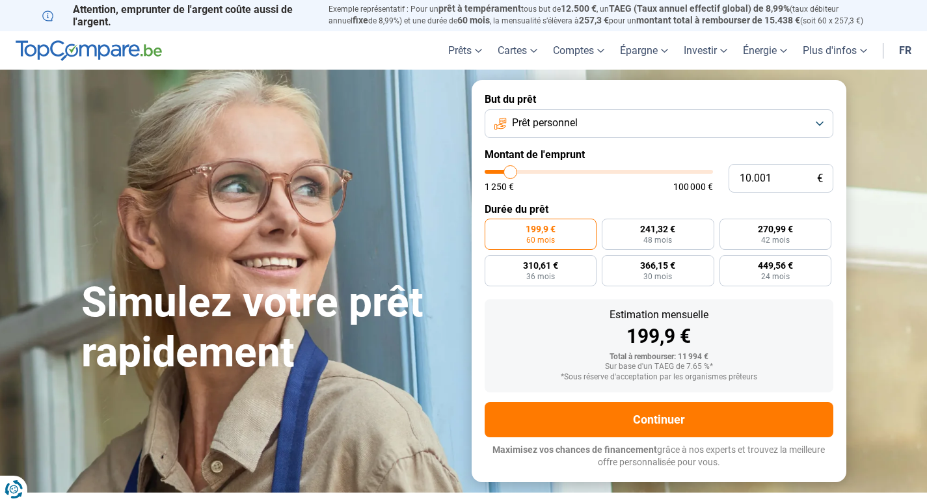
type input "11.250"
type input "11250"
type input "11.500"
type input "11500"
type input "11.750"
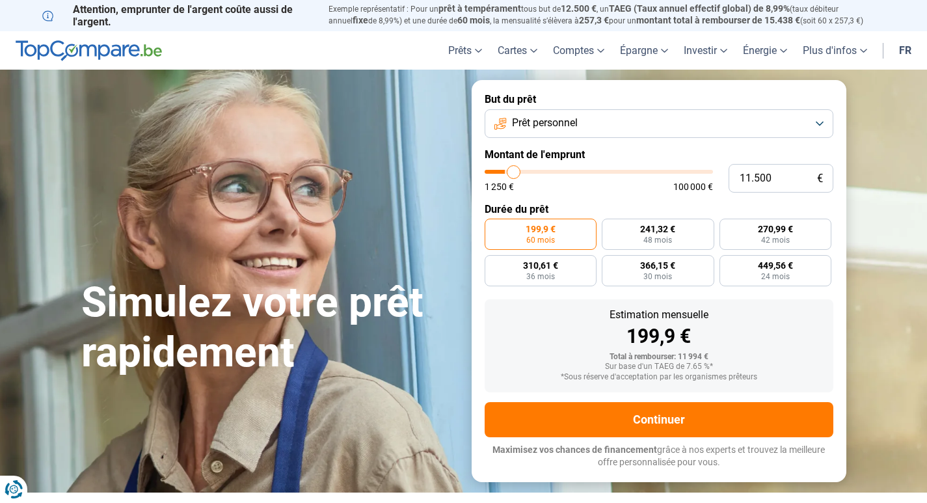
type input "11750"
type input "12.000"
type input "12000"
type input "12.500"
type input "12500"
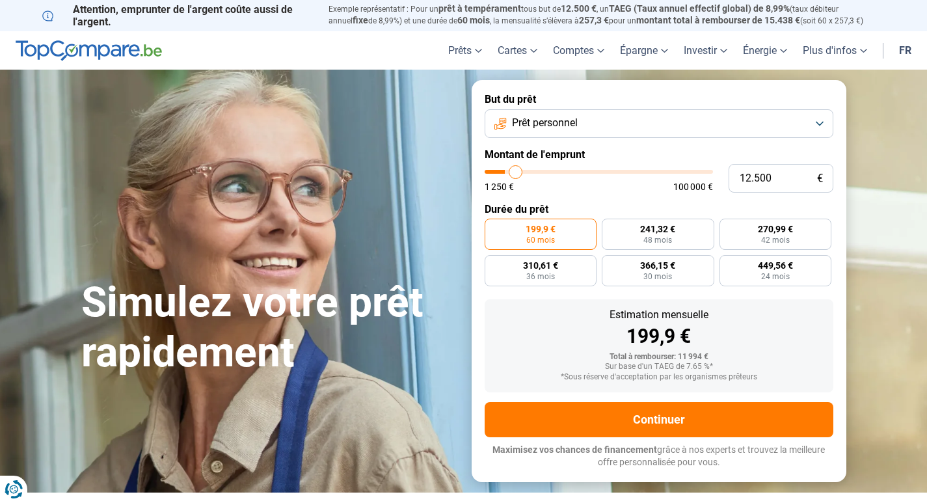
type input "12.750"
type input "12750"
type input "13.000"
type input "13000"
type input "13.250"
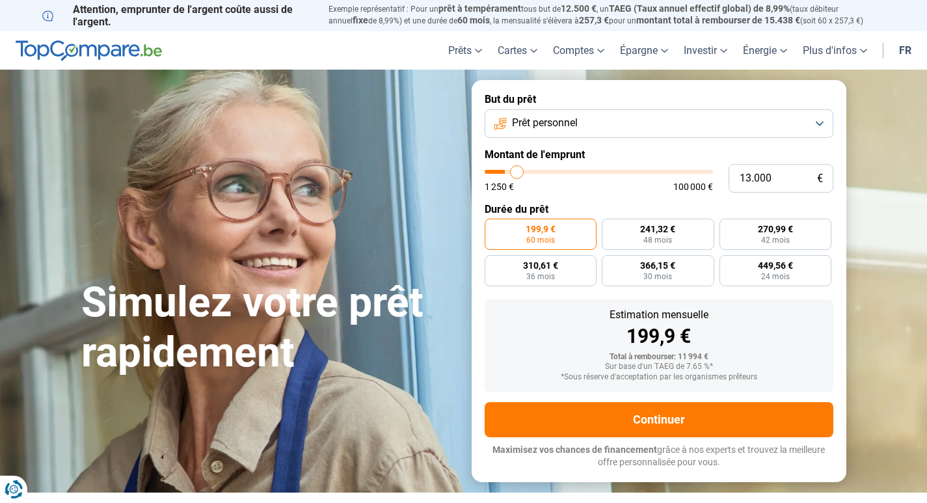
type input "13250"
type input "13.500"
type input "13500"
type input "14.000"
type input "14000"
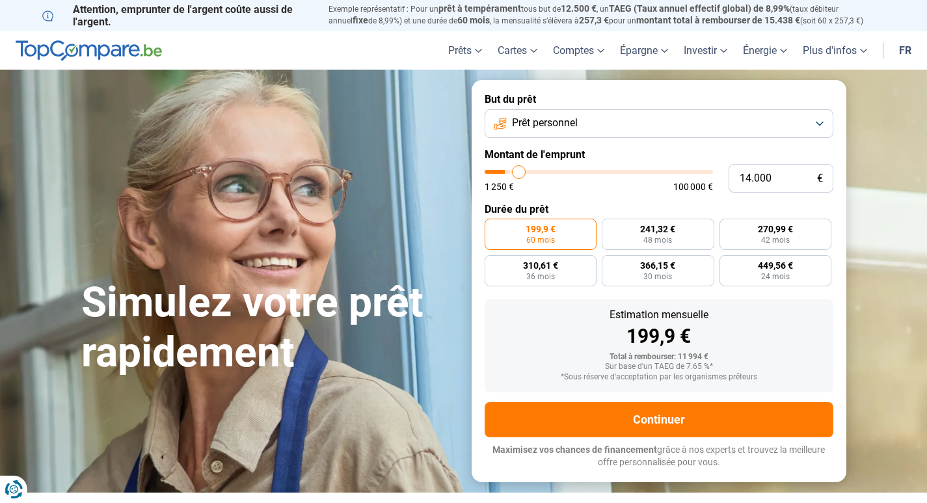
type input "14.250"
type input "14250"
type input "14.500"
type input "14500"
type input "14.750"
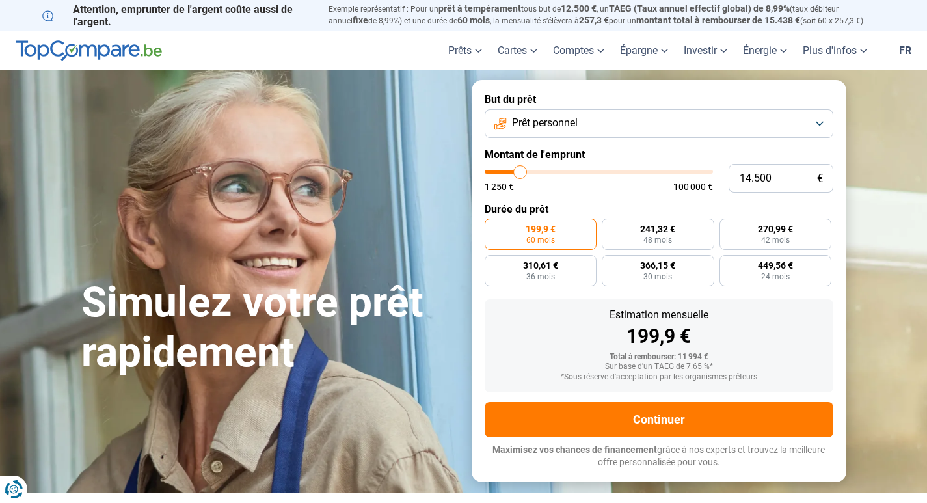
type input "14750"
type input "15.000"
type input "15000"
type input "15.500"
type input "15500"
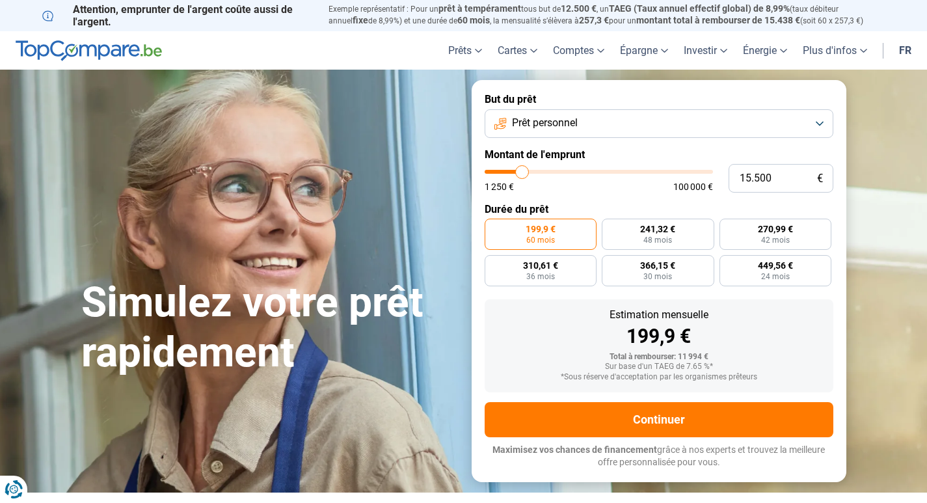
type input "15.750"
type input "15750"
type input "16.250"
type input "16250"
type input "16.500"
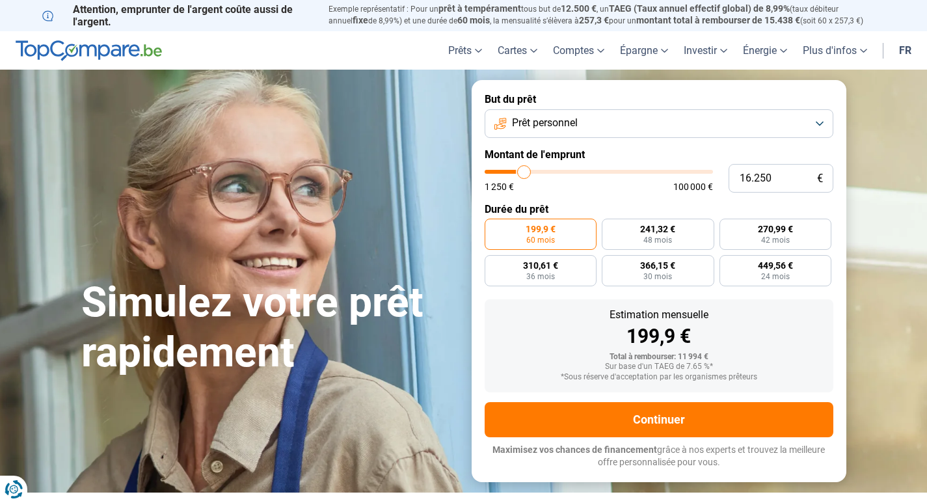
type input "16500"
type input "17.000"
type input "17000"
type input "17.250"
type input "17250"
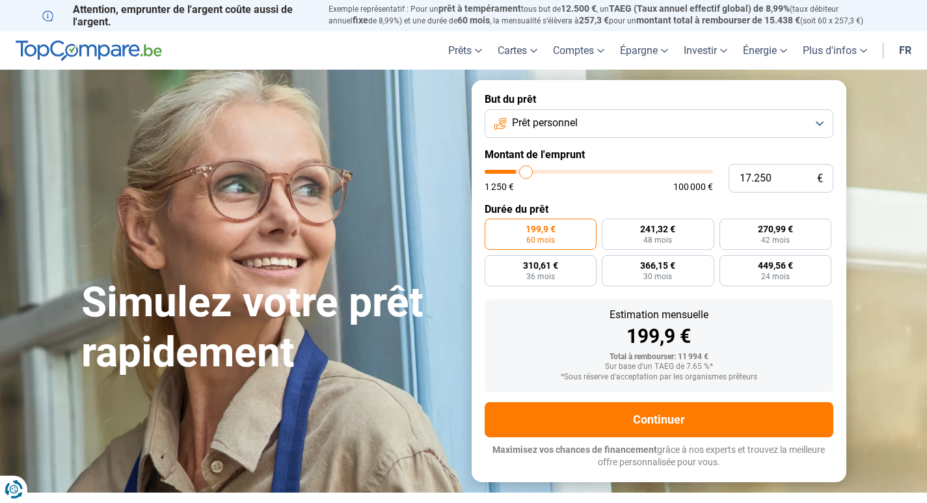
type input "17.500"
type input "17500"
type input "17.750"
type input "17750"
type input "18.000"
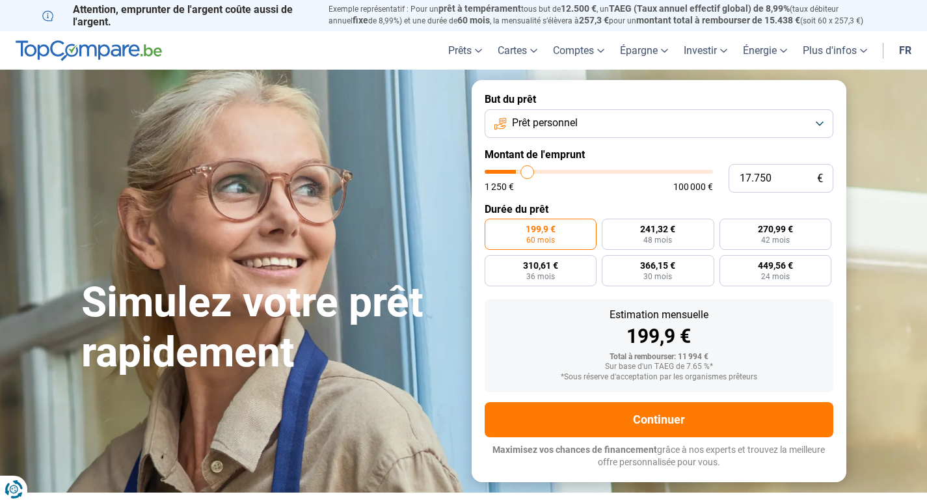
type input "18000"
type input "18.500"
type input "18500"
type input "18.750"
type input "18750"
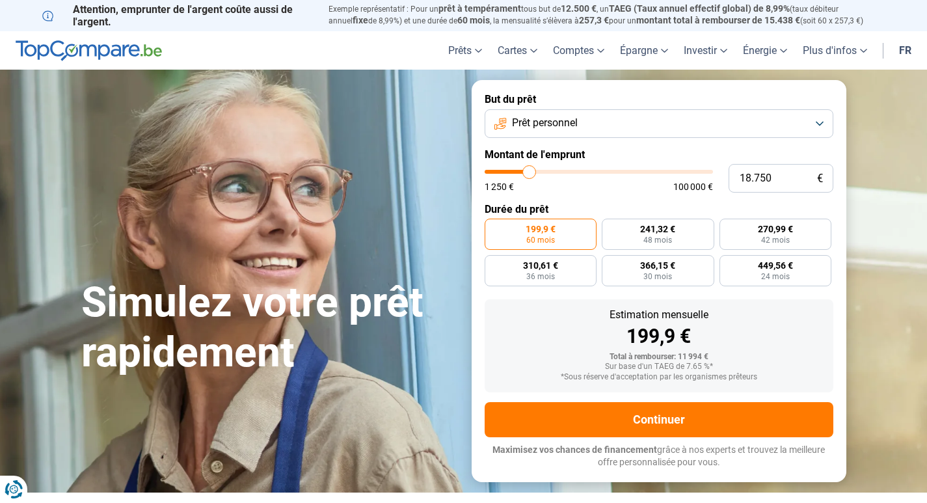
type input "19.000"
type input "19000"
type input "19.250"
type input "19250"
type input "19.750"
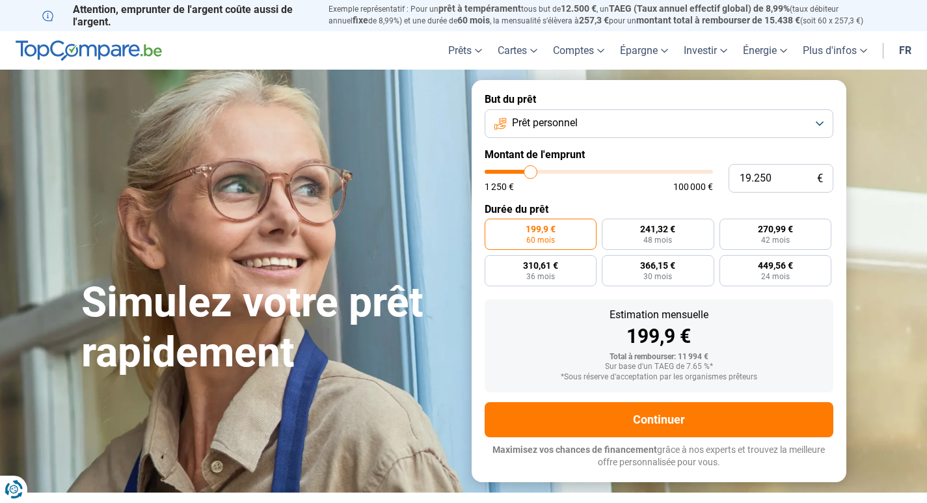
type input "19750"
type input "20.000"
type input "20000"
type input "20.250"
type input "20250"
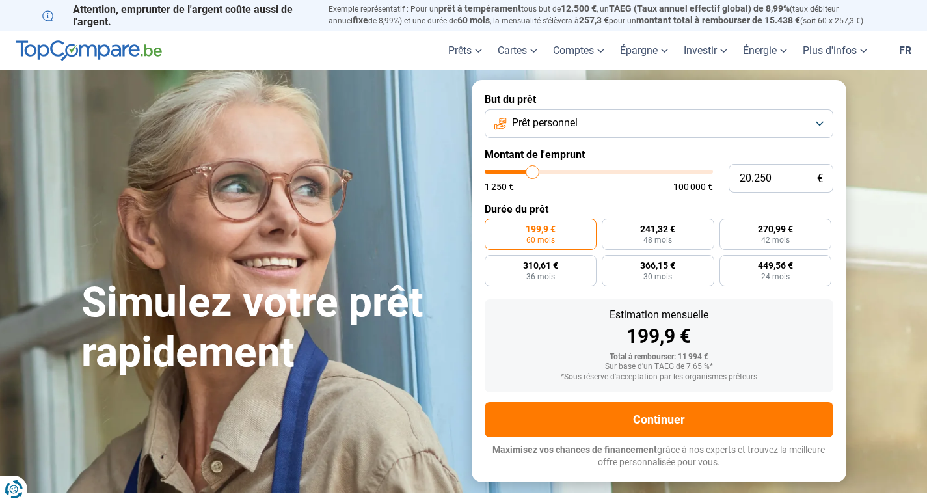
type input "20.500"
type input "20500"
type input "20.750"
type input "20750"
type input "21.250"
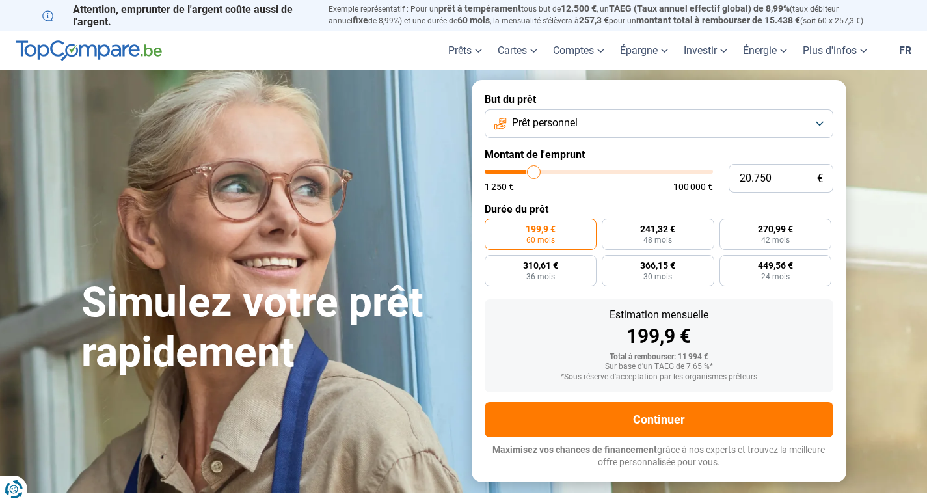
type input "21250"
type input "21.500"
type input "21500"
type input "22.000"
type input "22000"
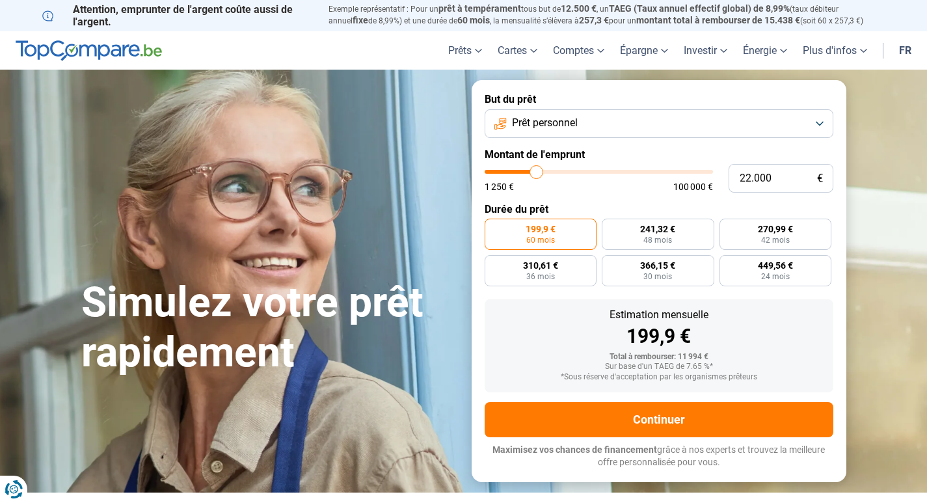
type input "22.250"
type input "22250"
type input "22.750"
type input "22750"
type input "23.000"
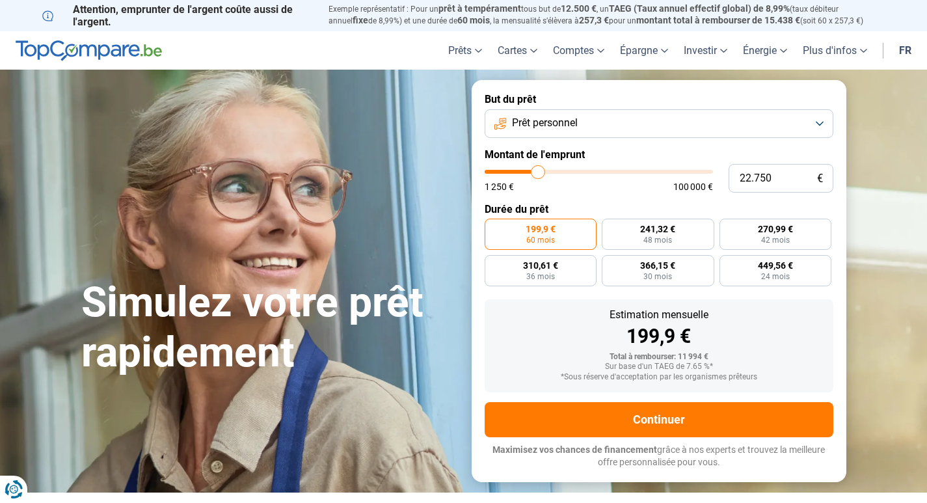
type input "23000"
type input "23.250"
type input "23250"
type input "23.500"
type input "23500"
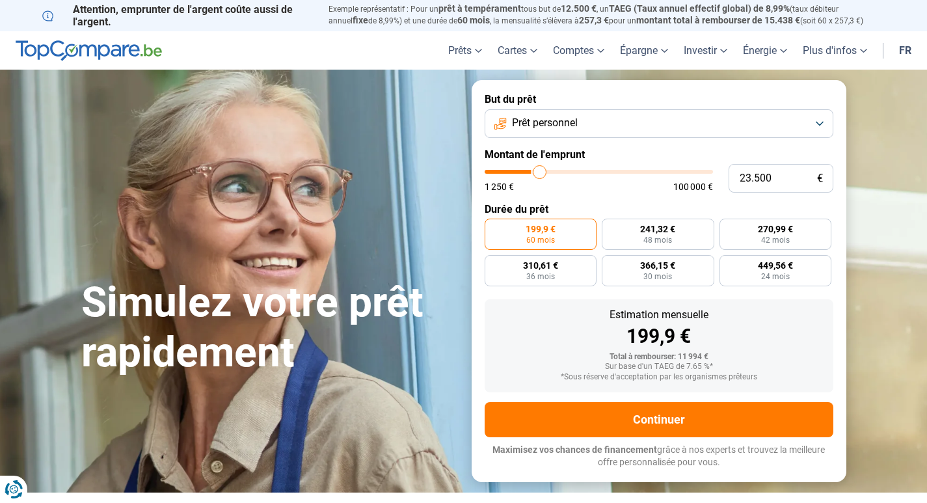
type input "23.750"
type input "23750"
type input "24.250"
type input "24250"
type input "24.500"
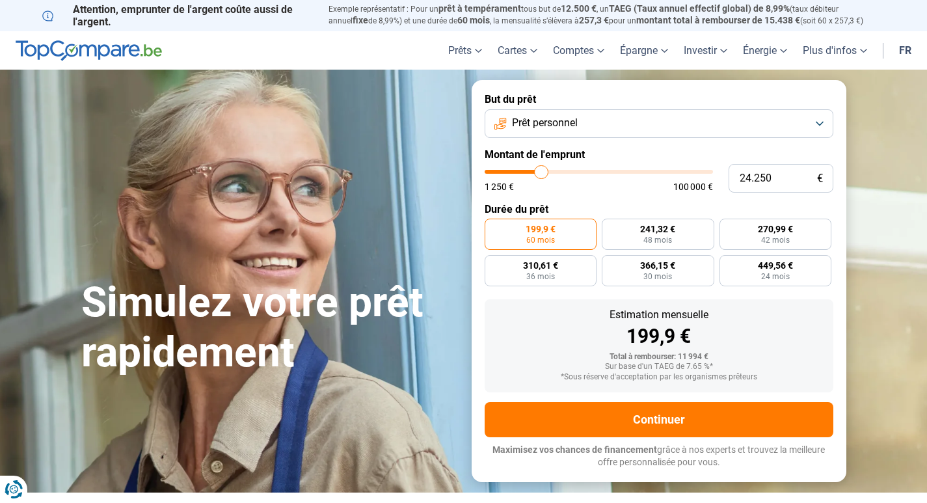
type input "24500"
type input "24.750"
type input "24750"
type input "25.000"
type input "25000"
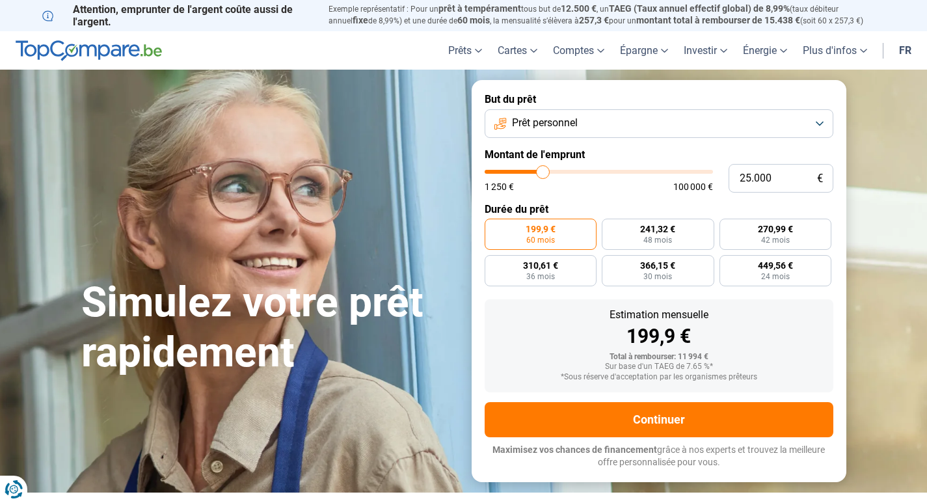
type input "25.250"
type input "25250"
type input "25.750"
type input "25750"
type input "26.000"
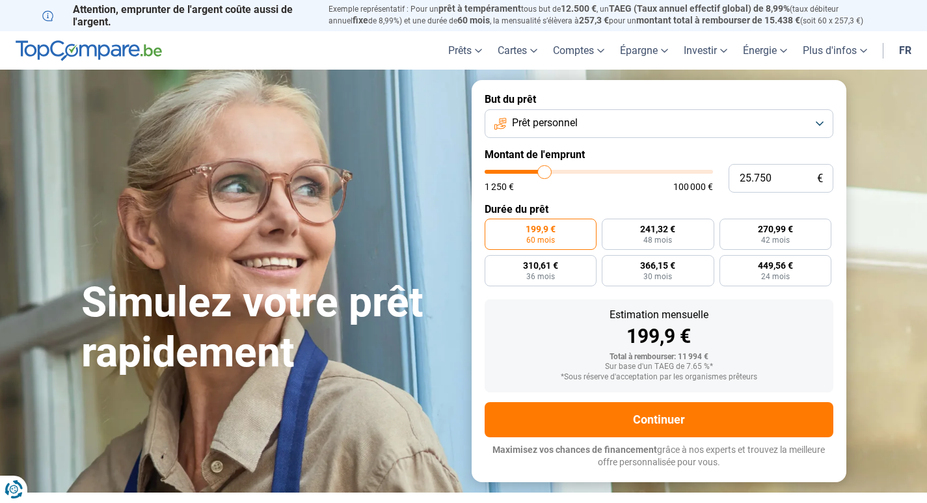
type input "26000"
type input "26.250"
type input "26250"
type input "26.500"
type input "26500"
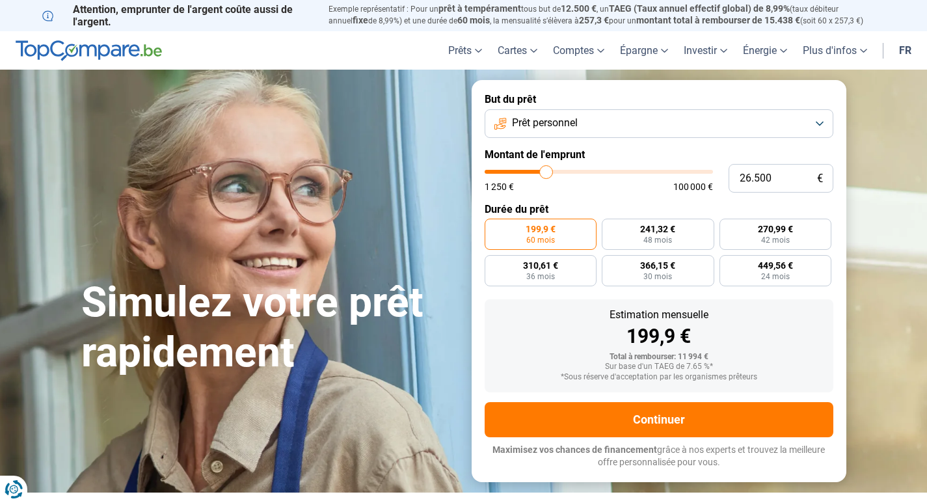
type input "26.750"
type input "26750"
type input "27.250"
type input "27250"
type input "27.500"
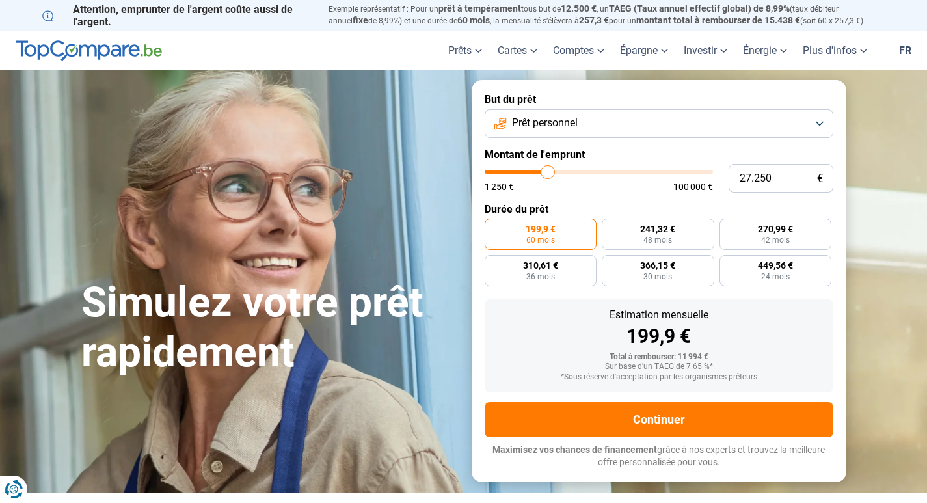
type input "27500"
type input "28.000"
type input "28000"
type input "28.250"
type input "28250"
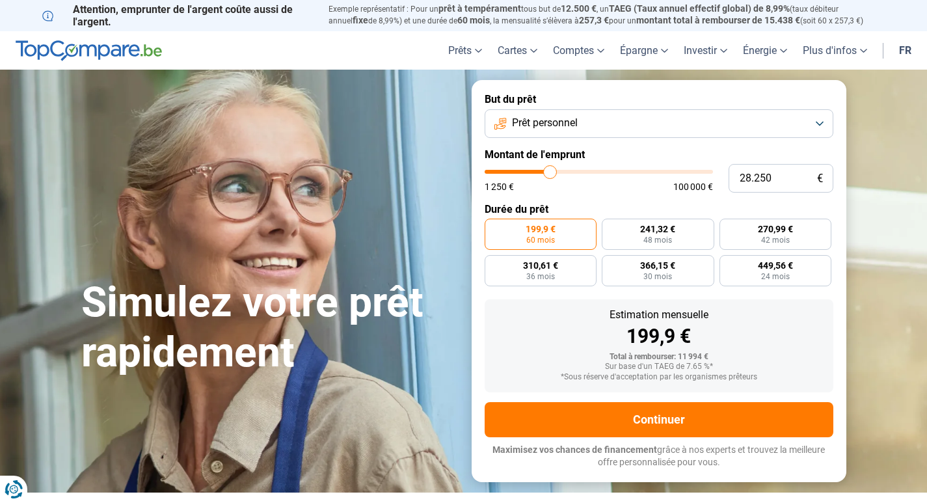
type input "28.750"
type input "28750"
type input "29.500"
type input "29500"
type input "30.250"
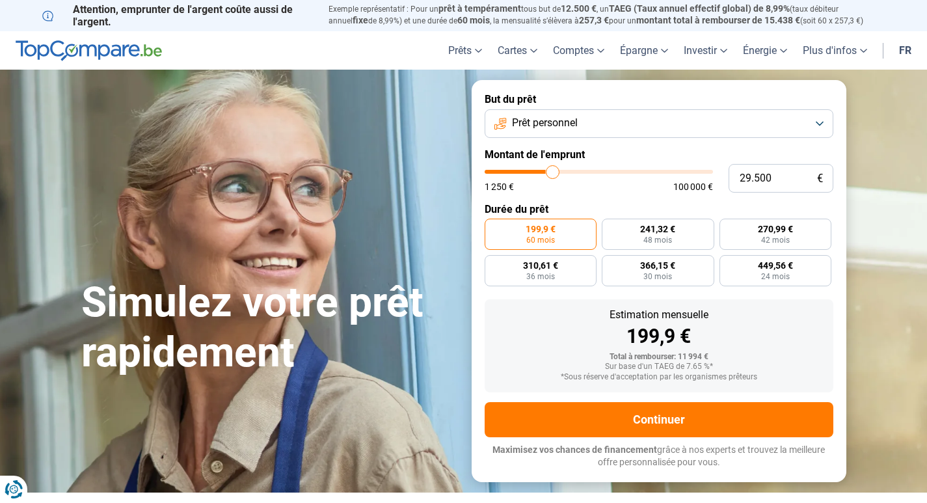
type input "30250"
type input "30.750"
type input "30750"
type input "31.750"
type input "31750"
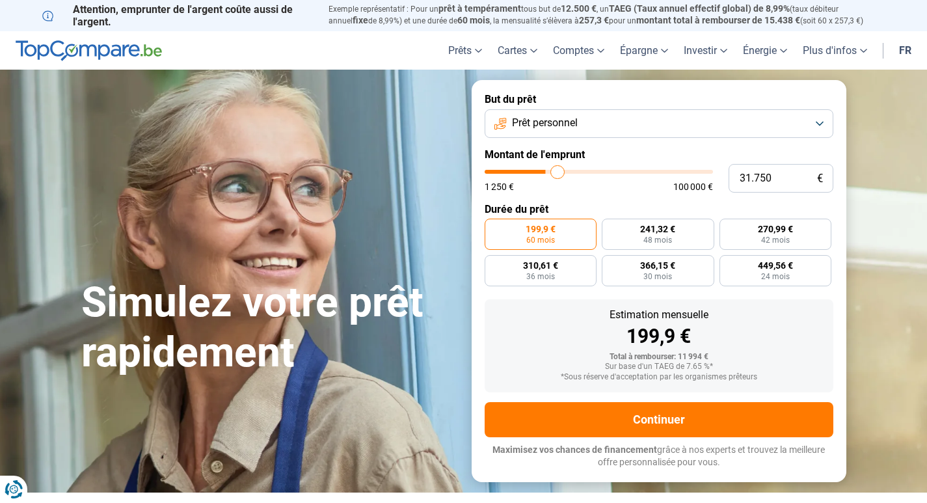
type input "32.250"
type input "32250"
type input "32.500"
type input "32500"
type input "32.750"
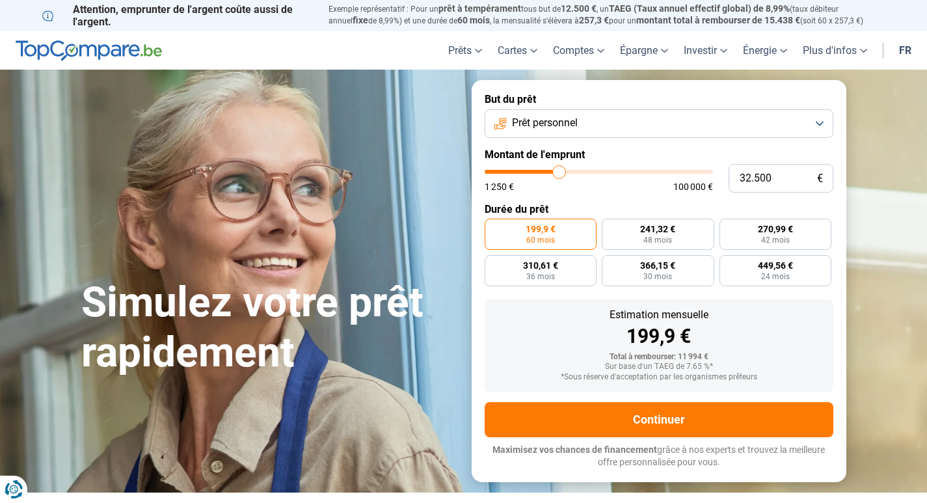
type input "32750"
type input "33.250"
type input "33250"
type input "33.500"
type input "33500"
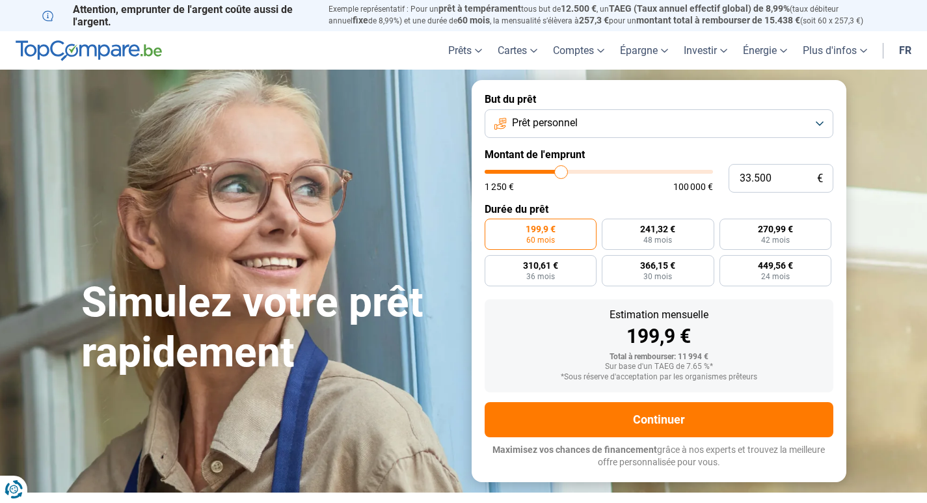
type input "33.750"
type input "33750"
type input "34.000"
type input "34000"
type input "34.250"
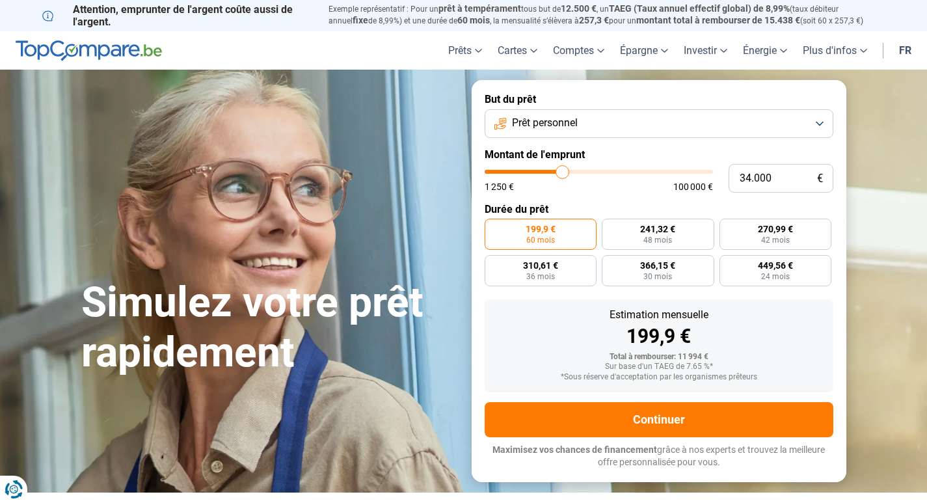
type input "34250"
type input "34.750"
type input "34750"
type input "35.000"
type input "35000"
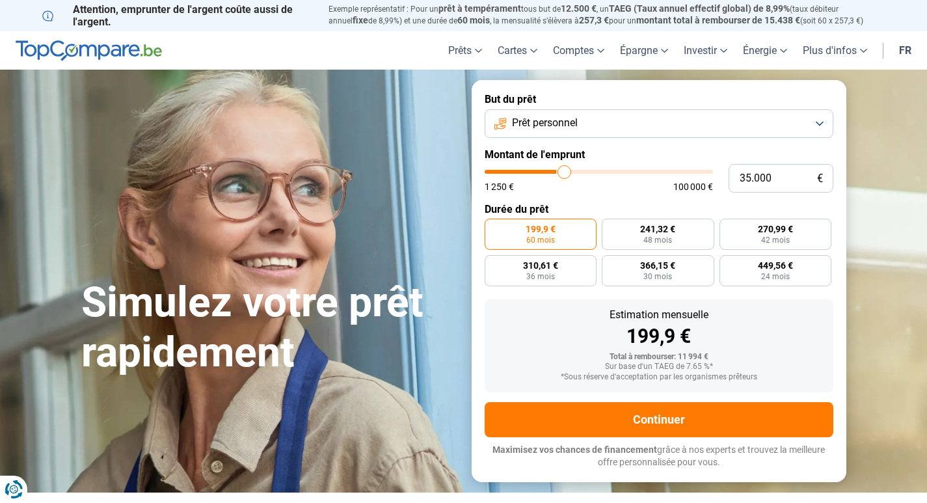
type input "35.250"
type input "35250"
type input "35.500"
type input "35500"
type input "35.750"
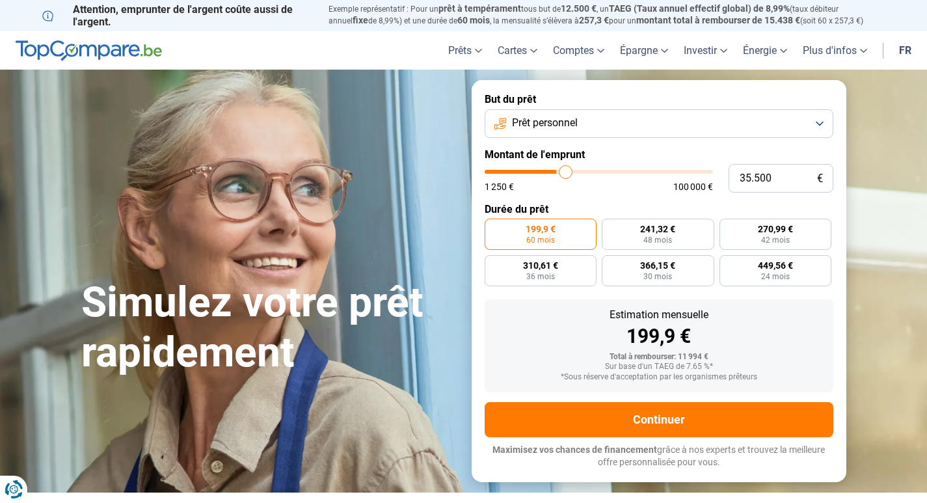
type input "35750"
type input "36.250"
type input "36250"
type input "36.500"
type input "36500"
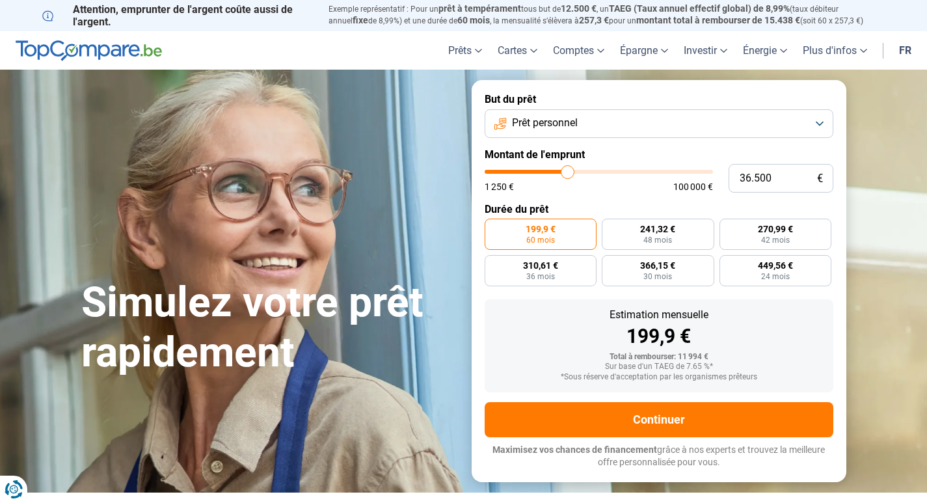
type input "36.750"
type input "36750"
type input "37.250"
type input "37250"
type input "37.750"
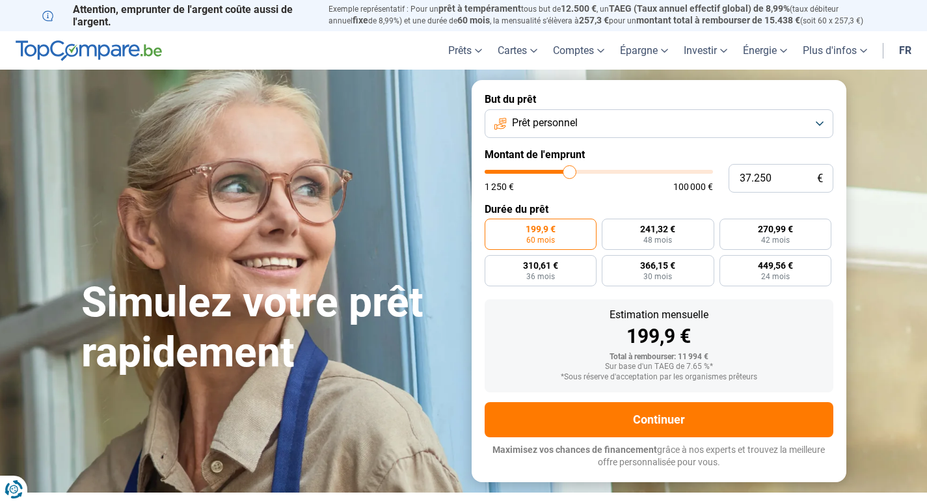
type input "37750"
type input "38.000"
type input "38000"
type input "38.250"
type input "38250"
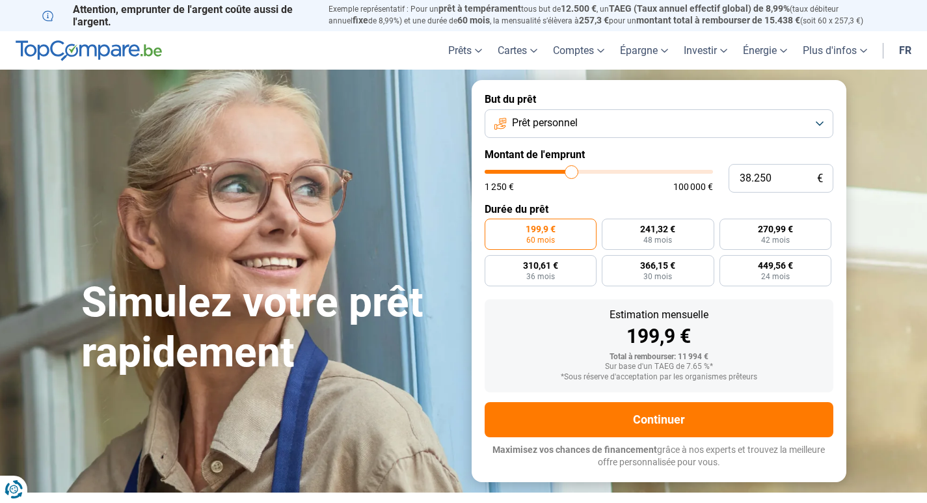
type input "38.500"
type input "38500"
type input "38.750"
type input "38750"
type input "39.250"
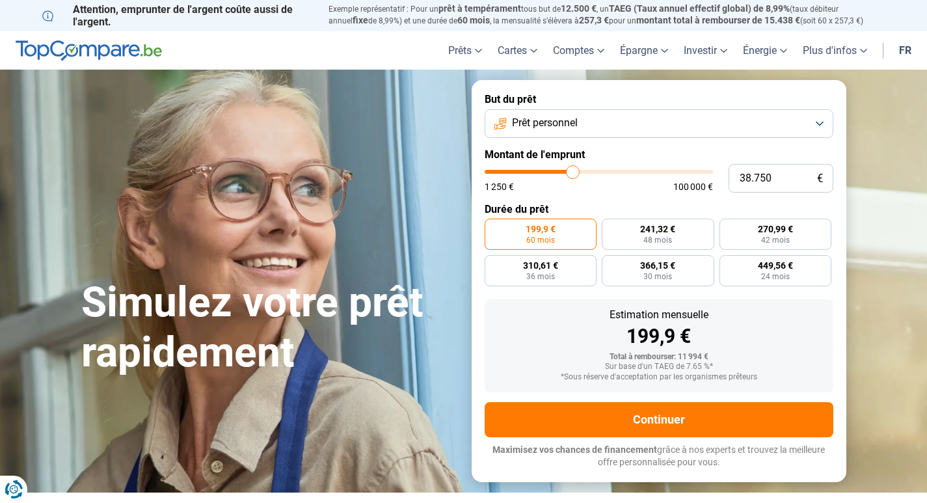
type input "39250"
type input "39.500"
type input "39500"
type input "39.750"
type input "39750"
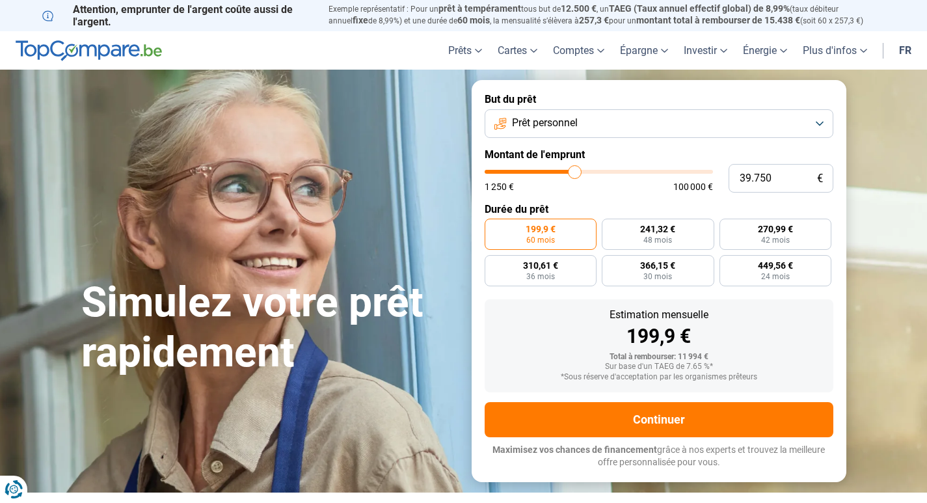
type input "40.000"
type input "40000"
type input "40.250"
type input "40250"
type input "41.000"
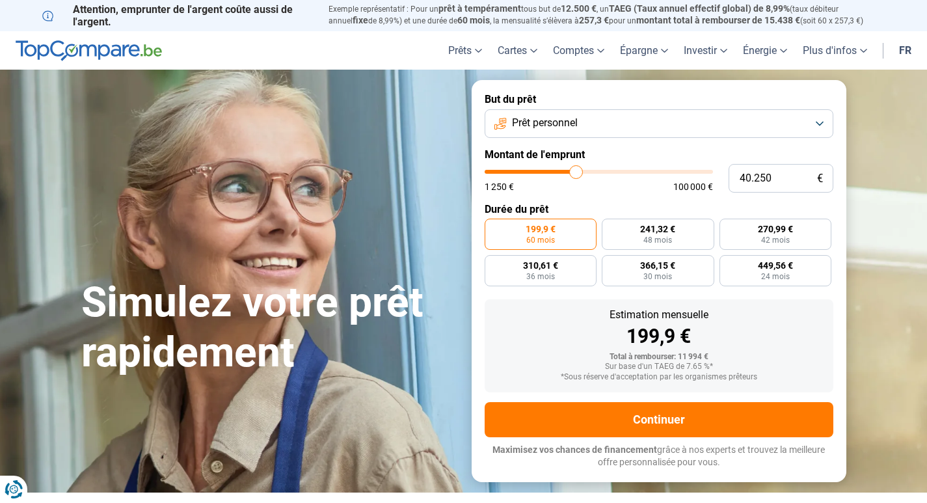
type input "41000"
type input "41.250"
type input "41250"
type input "41.500"
type input "41500"
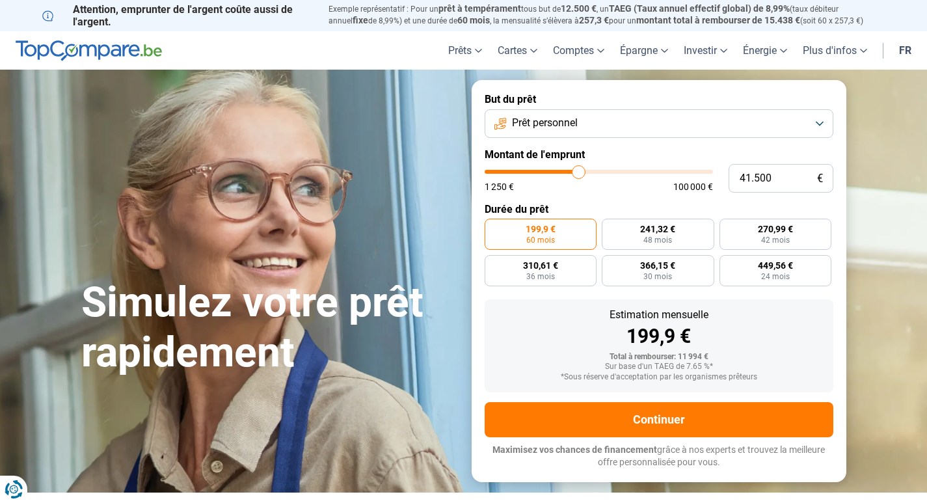
type input "42.000"
type input "42000"
type input "42.250"
type input "42250"
type input "42.500"
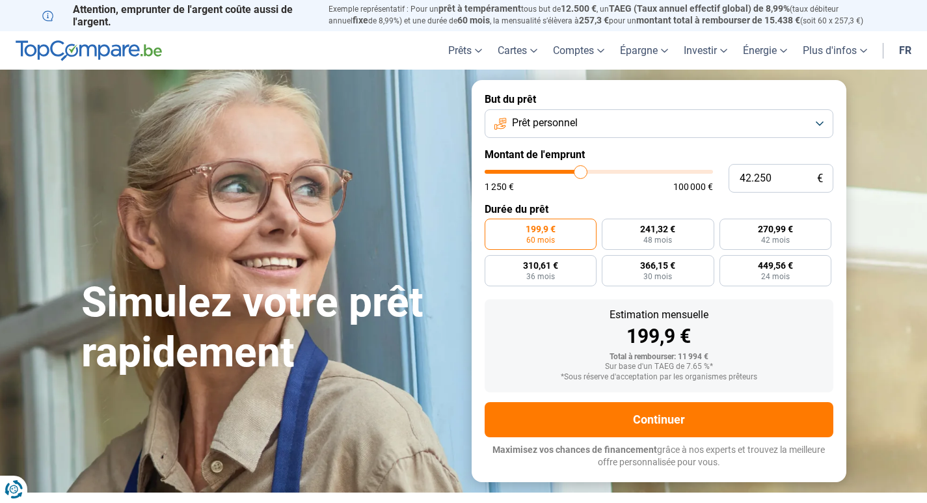
type input "42500"
type input "43.000"
type input "43000"
type input "43.500"
type input "43500"
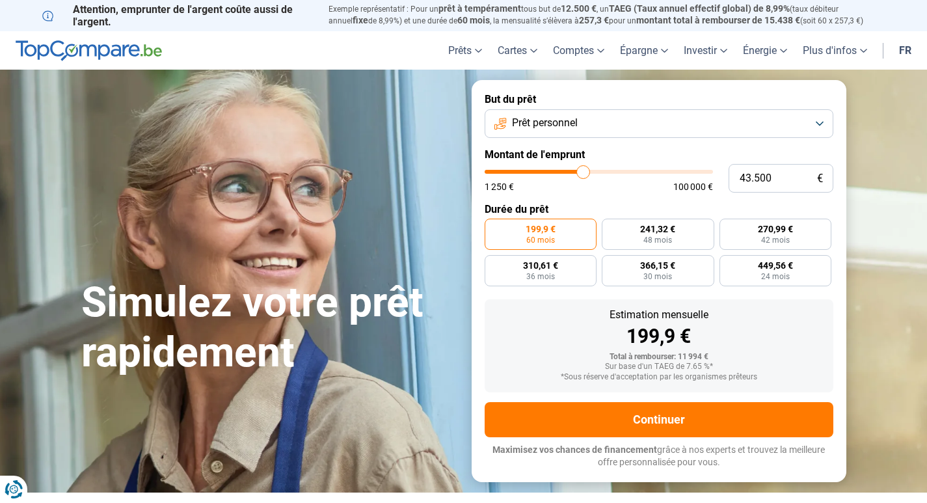
type input "43.750"
type input "43750"
type input "44.000"
type input "44000"
type input "44.250"
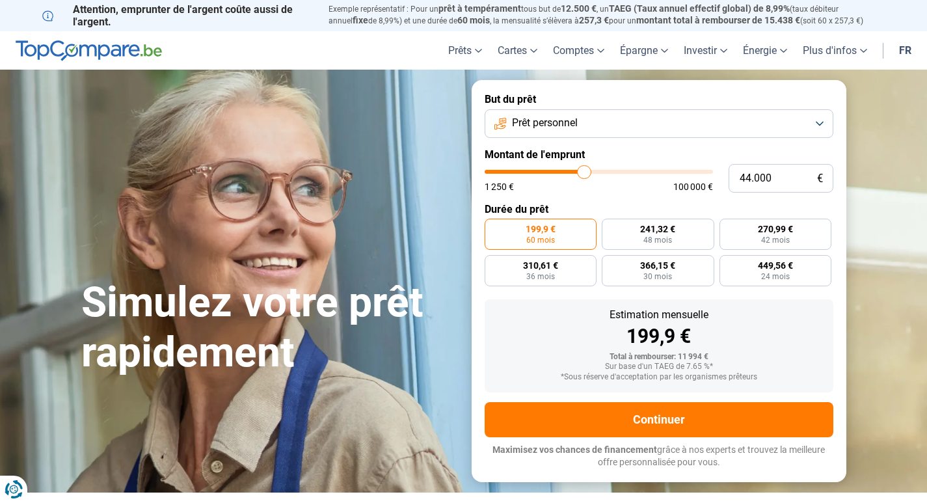
type input "44250"
type input "44.500"
type input "44500"
type input "45.000"
type input "45000"
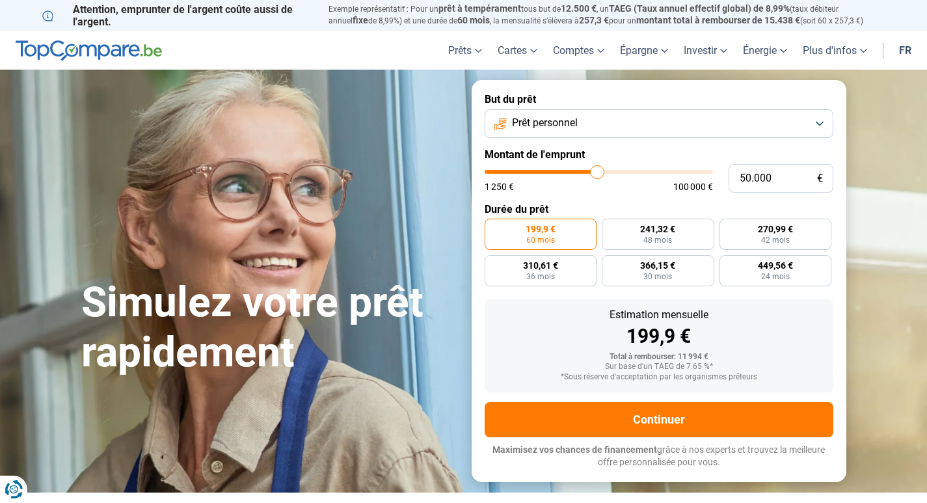
drag, startPoint x: 513, startPoint y: 169, endPoint x: 597, endPoint y: 163, distance: 84.8
click at [597, 170] on input "range" at bounding box center [599, 172] width 228 height 4
